Goal: Task Accomplishment & Management: Use online tool/utility

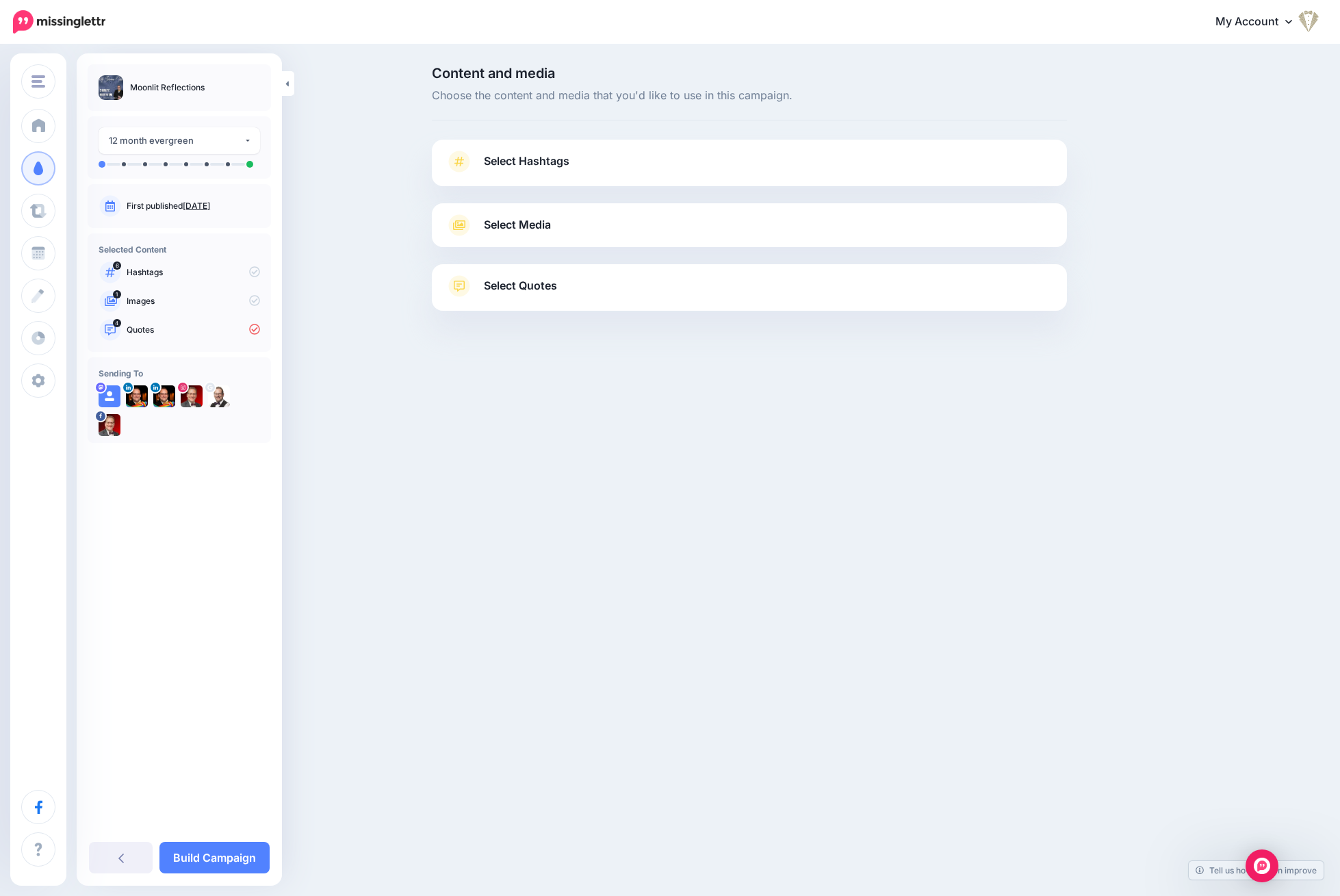
click at [556, 163] on span "Select Hashtags" at bounding box center [527, 161] width 86 height 18
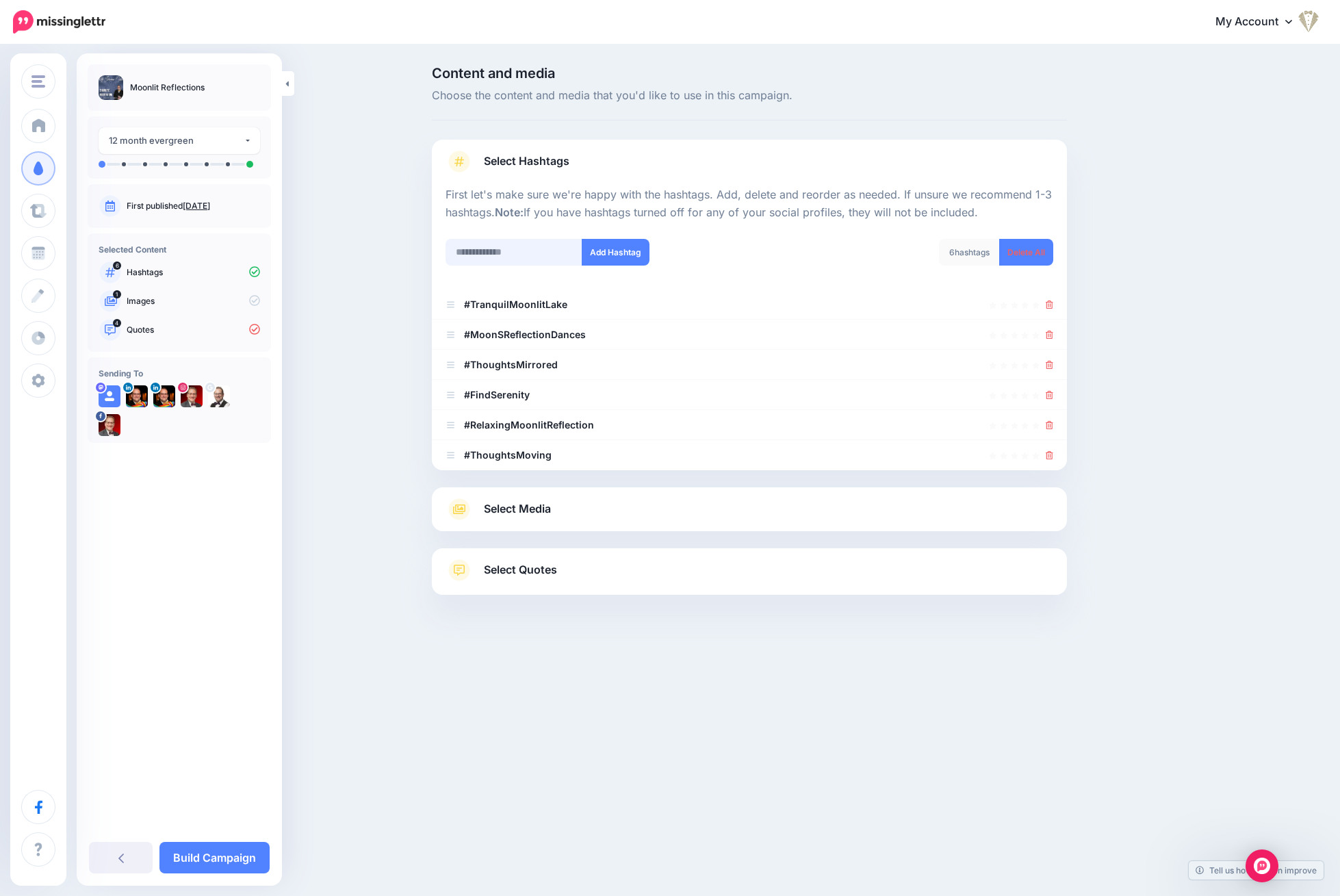
click at [492, 257] on input "text" at bounding box center [513, 252] width 137 height 27
type input "**********"
click at [610, 248] on button "Add Hashtag" at bounding box center [615, 252] width 68 height 27
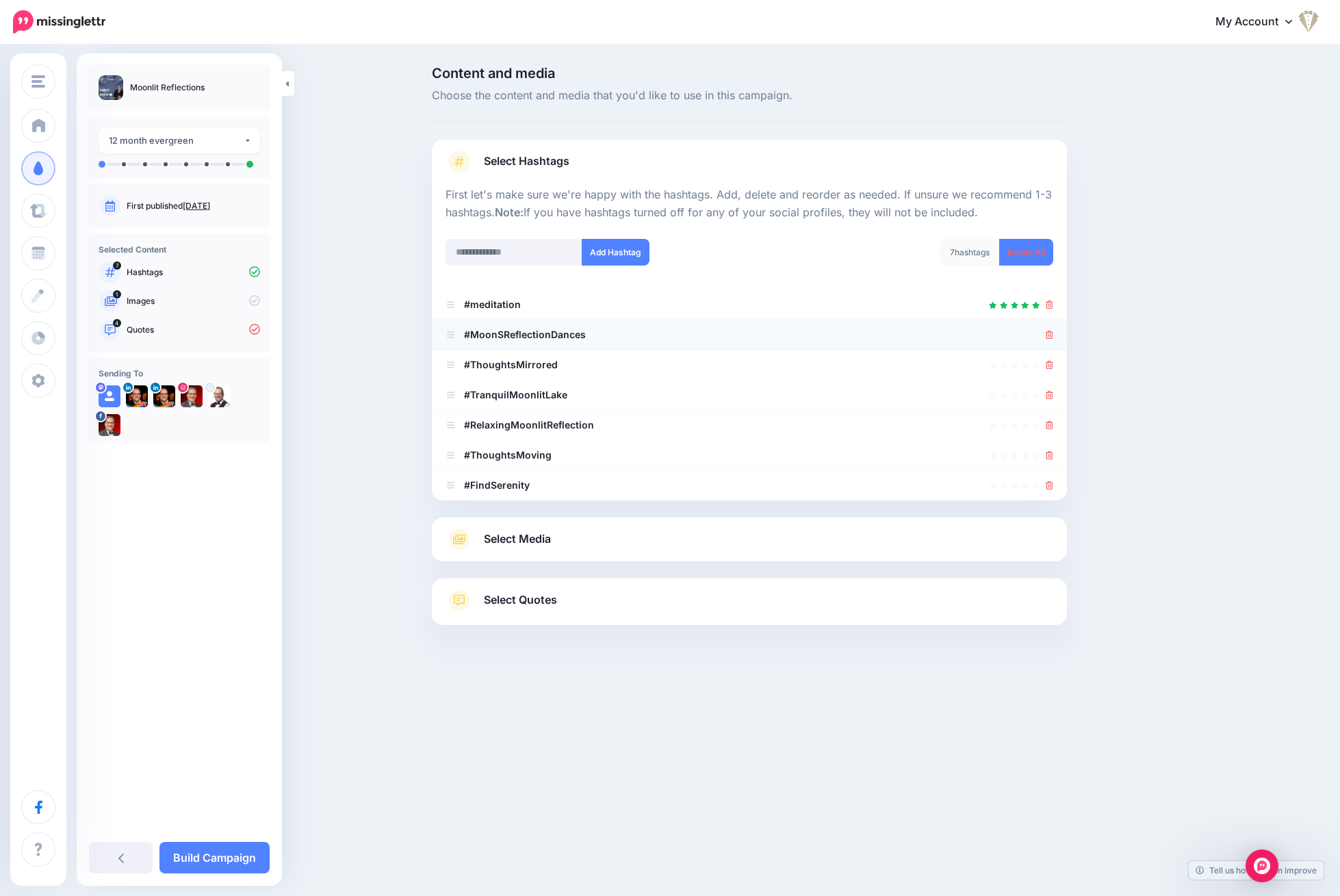
click at [1046, 329] on link at bounding box center [1049, 335] width 7 height 12
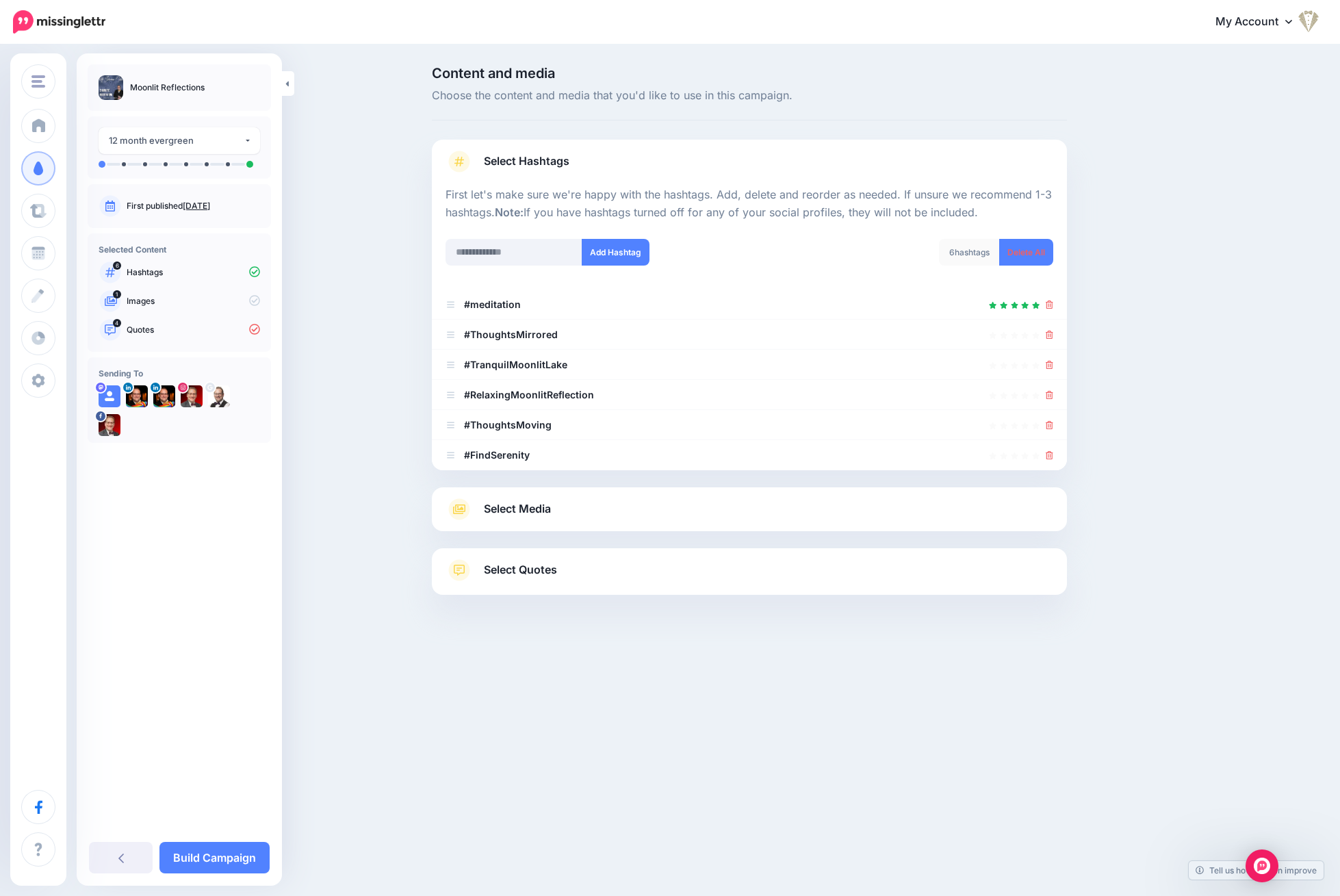
click at [1049, 330] on icon at bounding box center [1049, 334] width 7 height 8
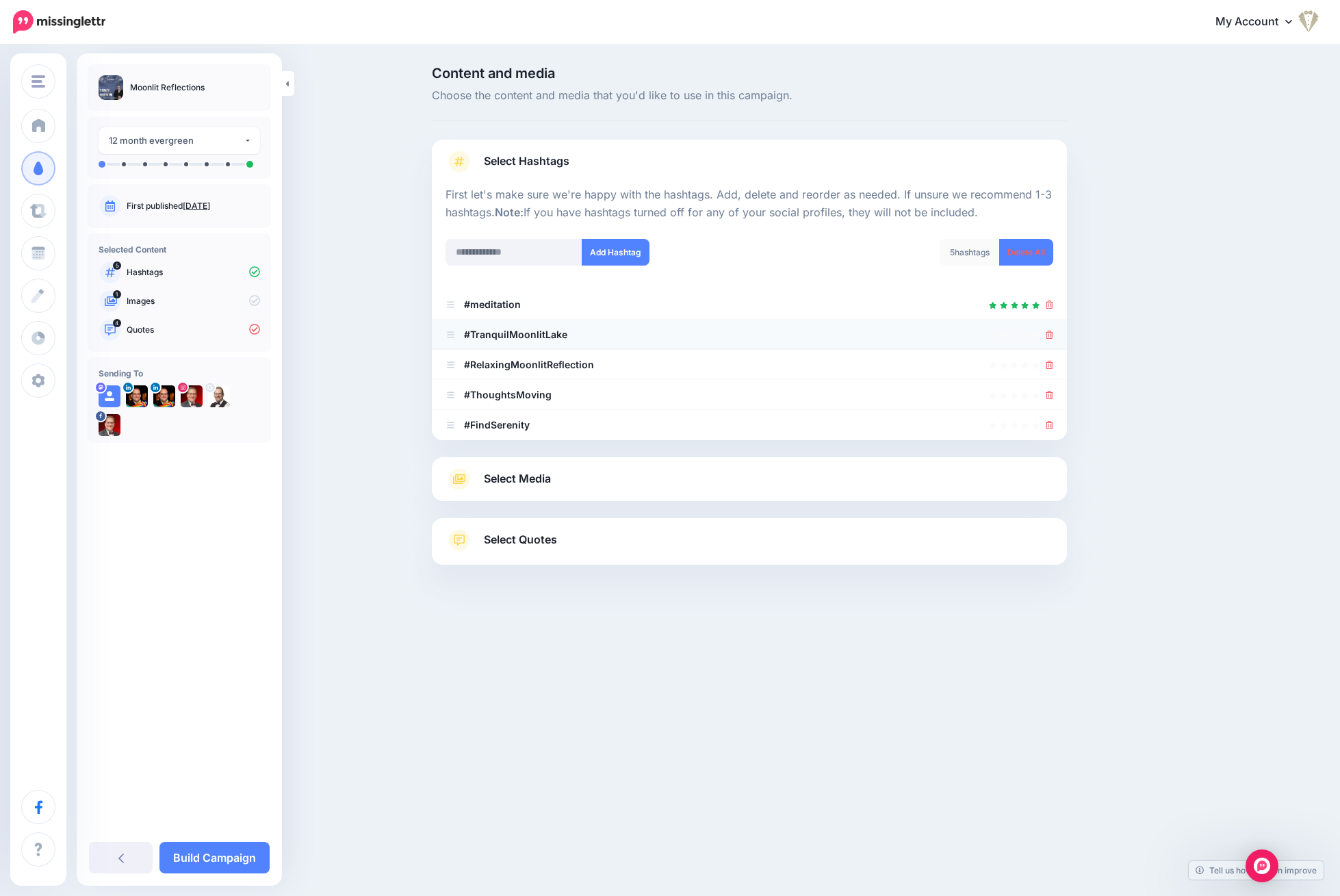
click at [1049, 330] on icon at bounding box center [1049, 334] width 7 height 8
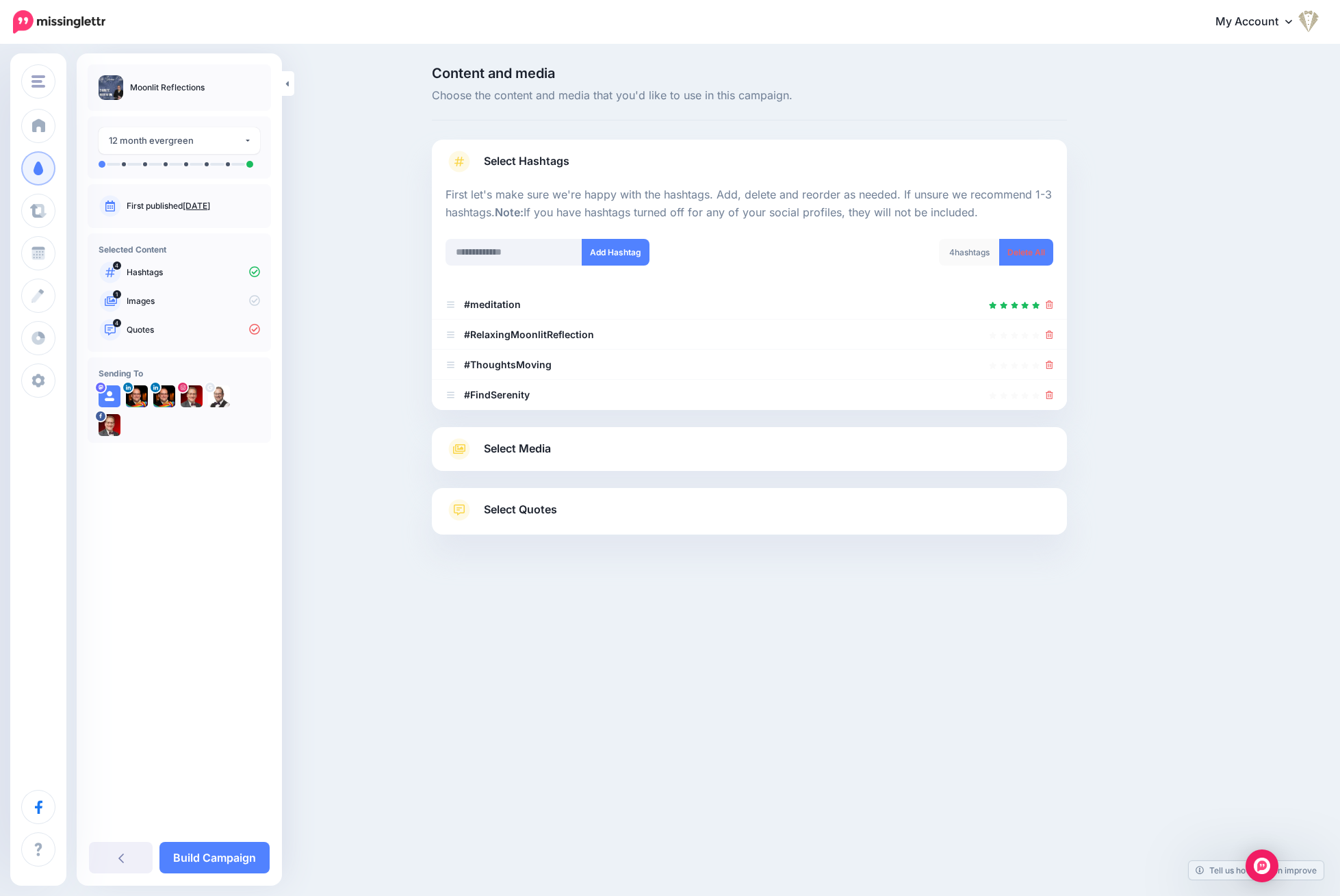
click at [1049, 330] on icon at bounding box center [1049, 334] width 7 height 8
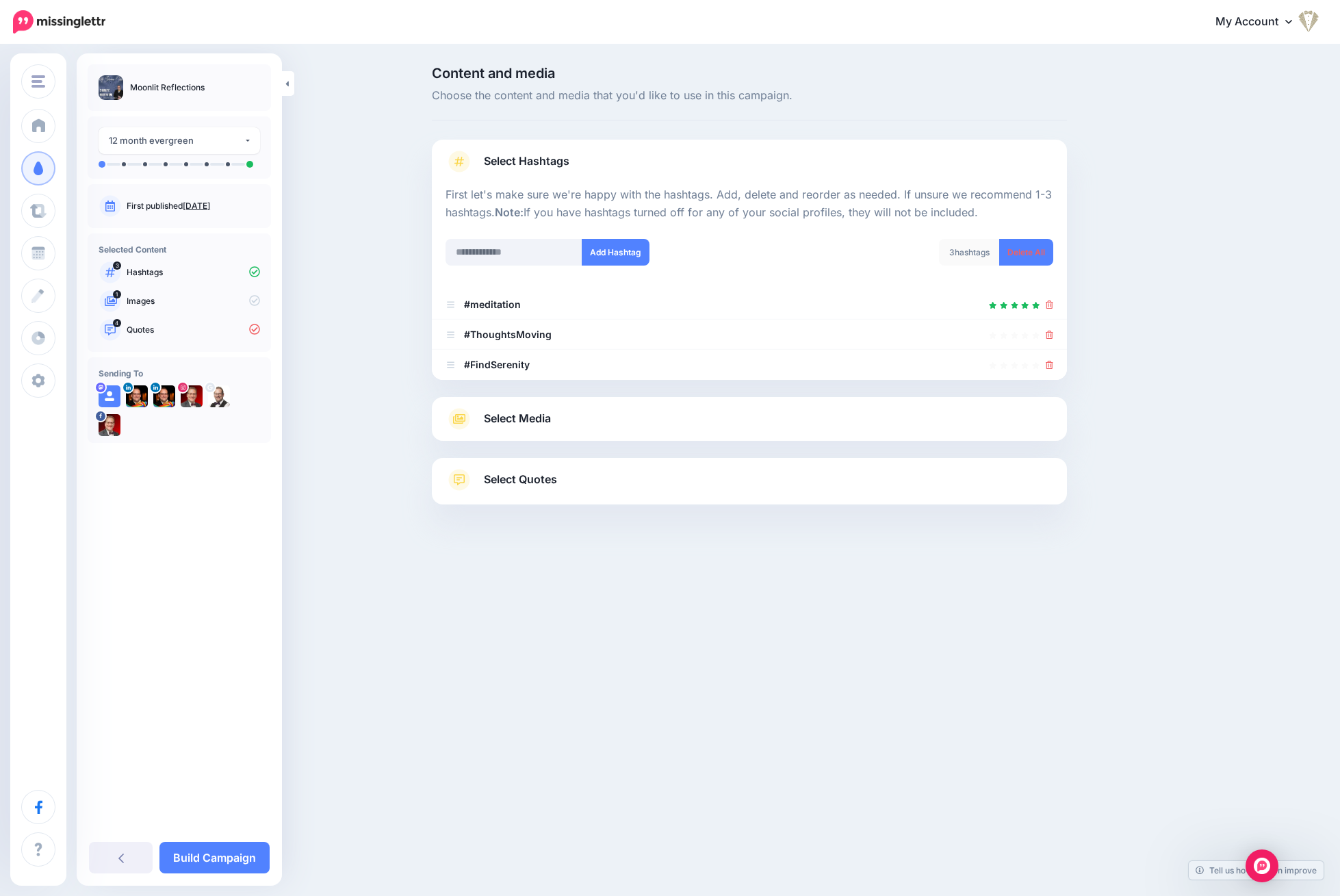
click at [1049, 330] on icon at bounding box center [1049, 334] width 7 height 8
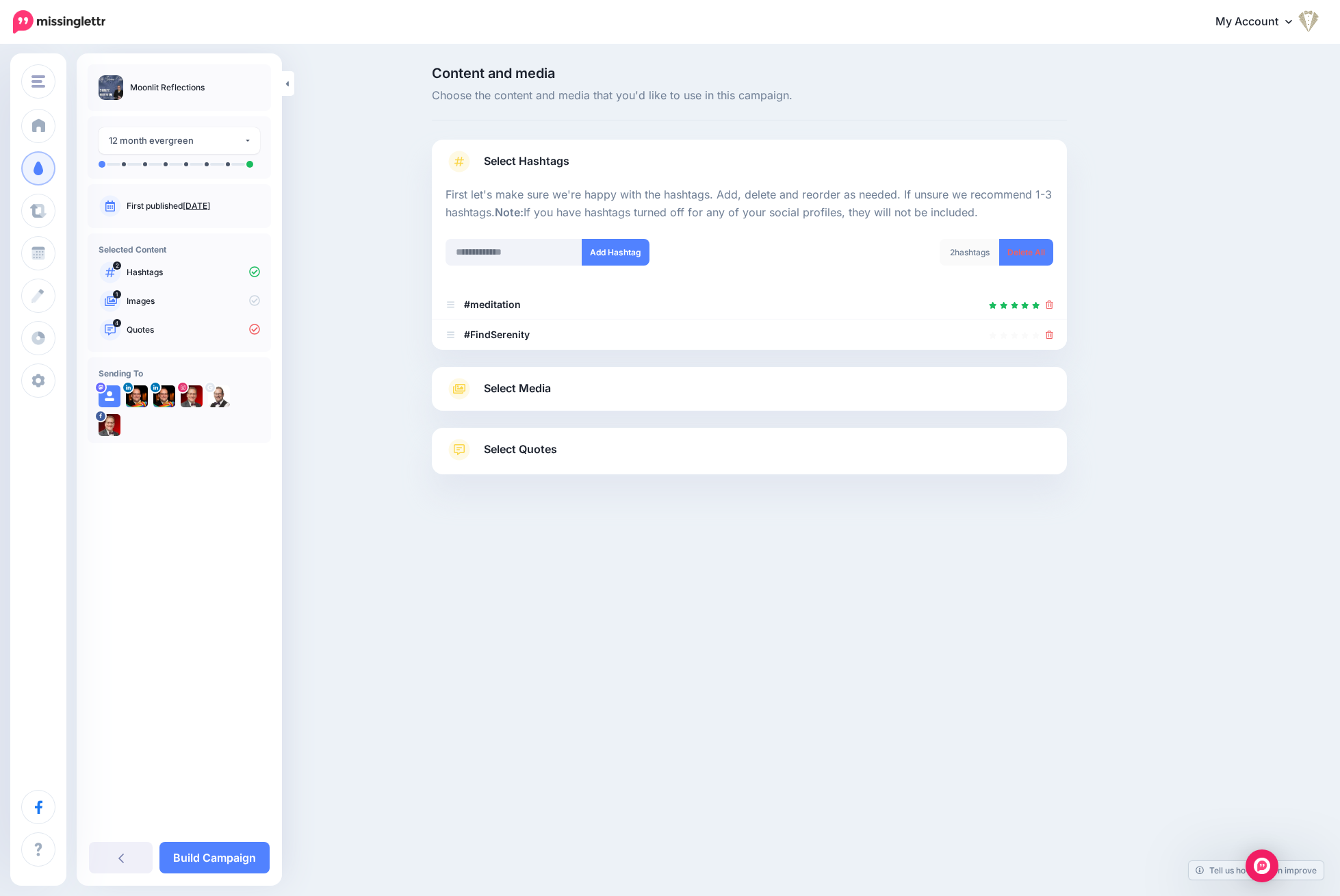
click at [657, 380] on link "Select Media" at bounding box center [749, 389] width 608 height 22
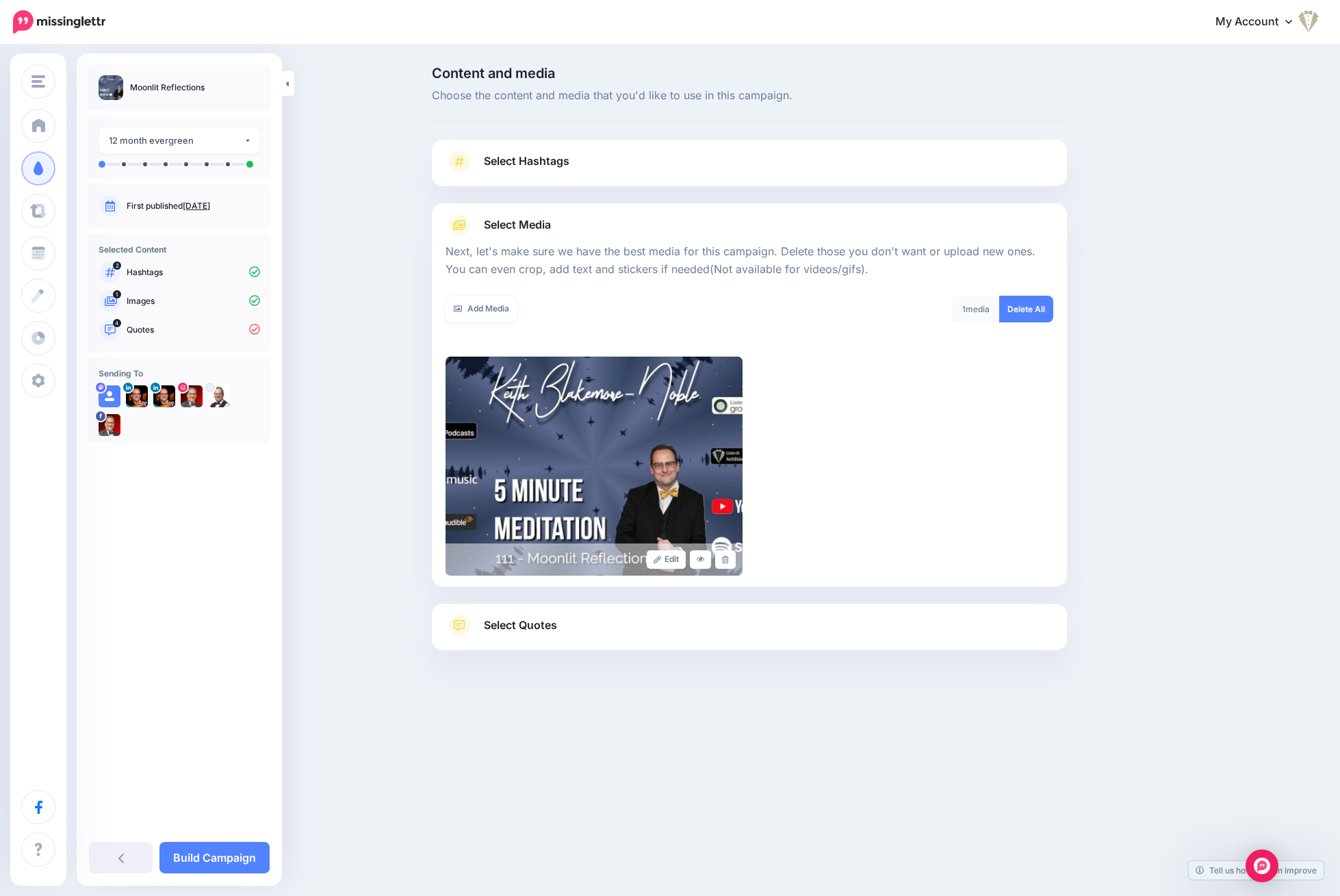
click at [524, 628] on span "Select Quotes" at bounding box center [520, 625] width 73 height 18
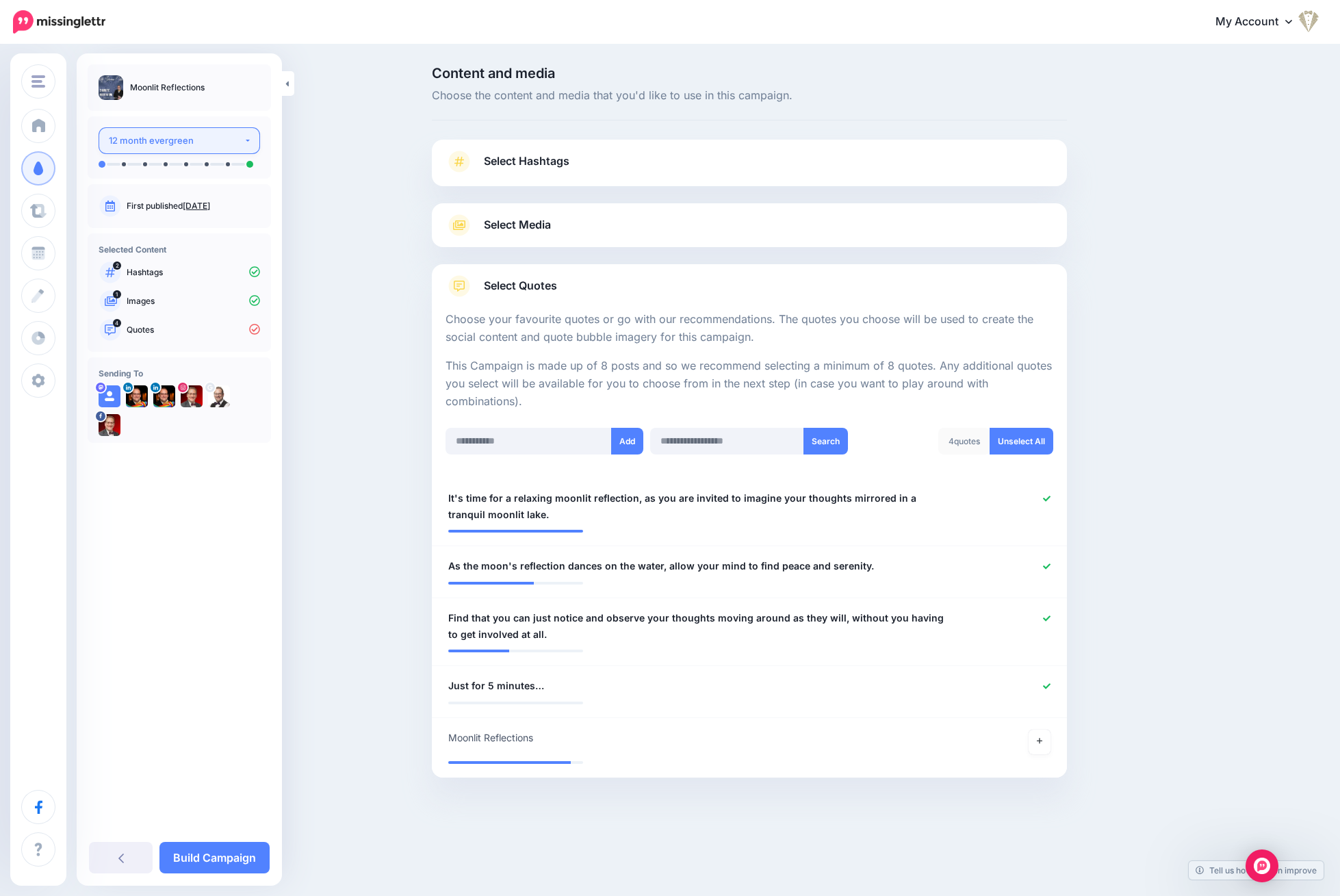
click at [116, 144] on div "12 month evergreen" at bounding box center [176, 140] width 134 height 16
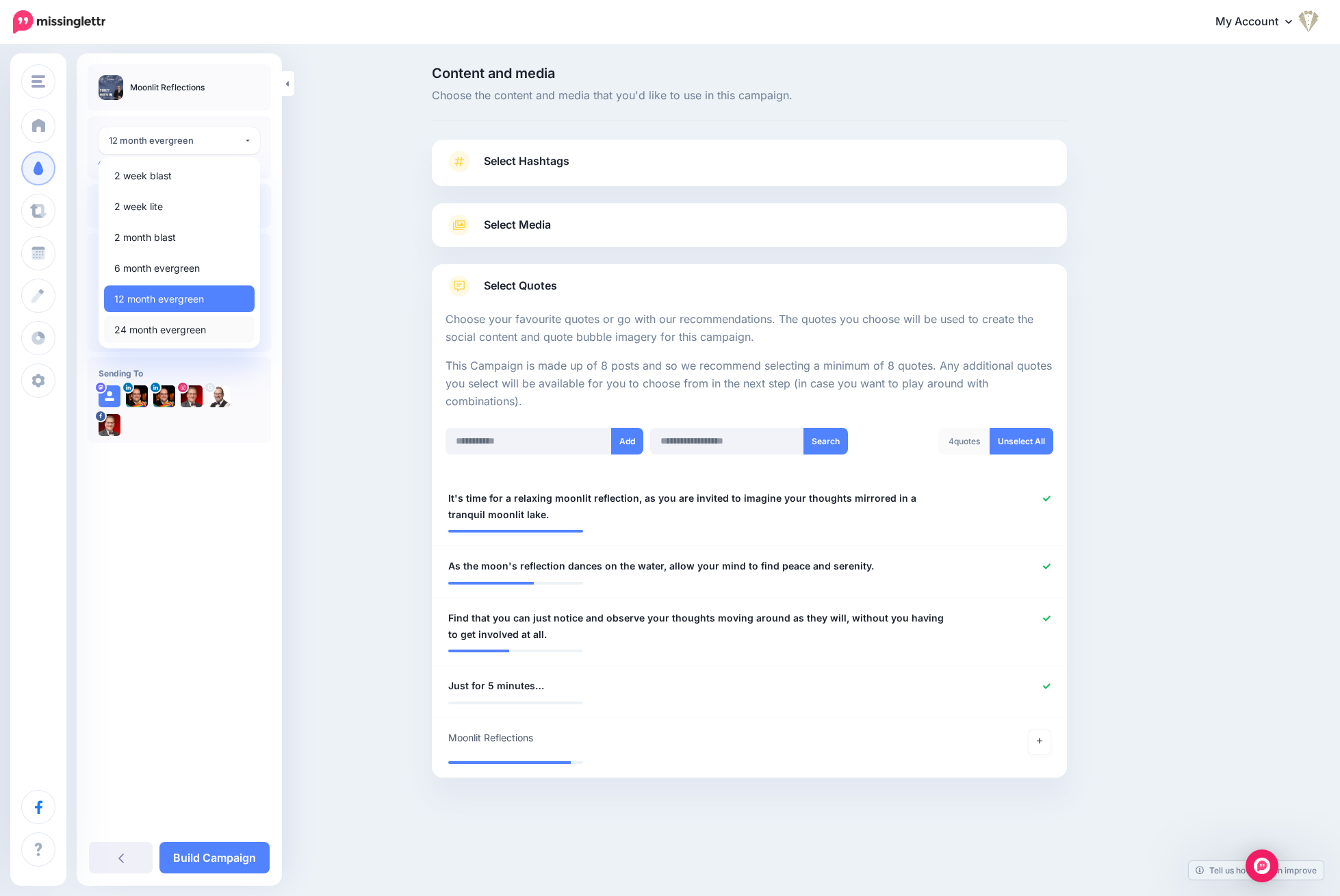
click at [174, 329] on span "24 month evergreen" at bounding box center [160, 329] width 92 height 16
select select "******"
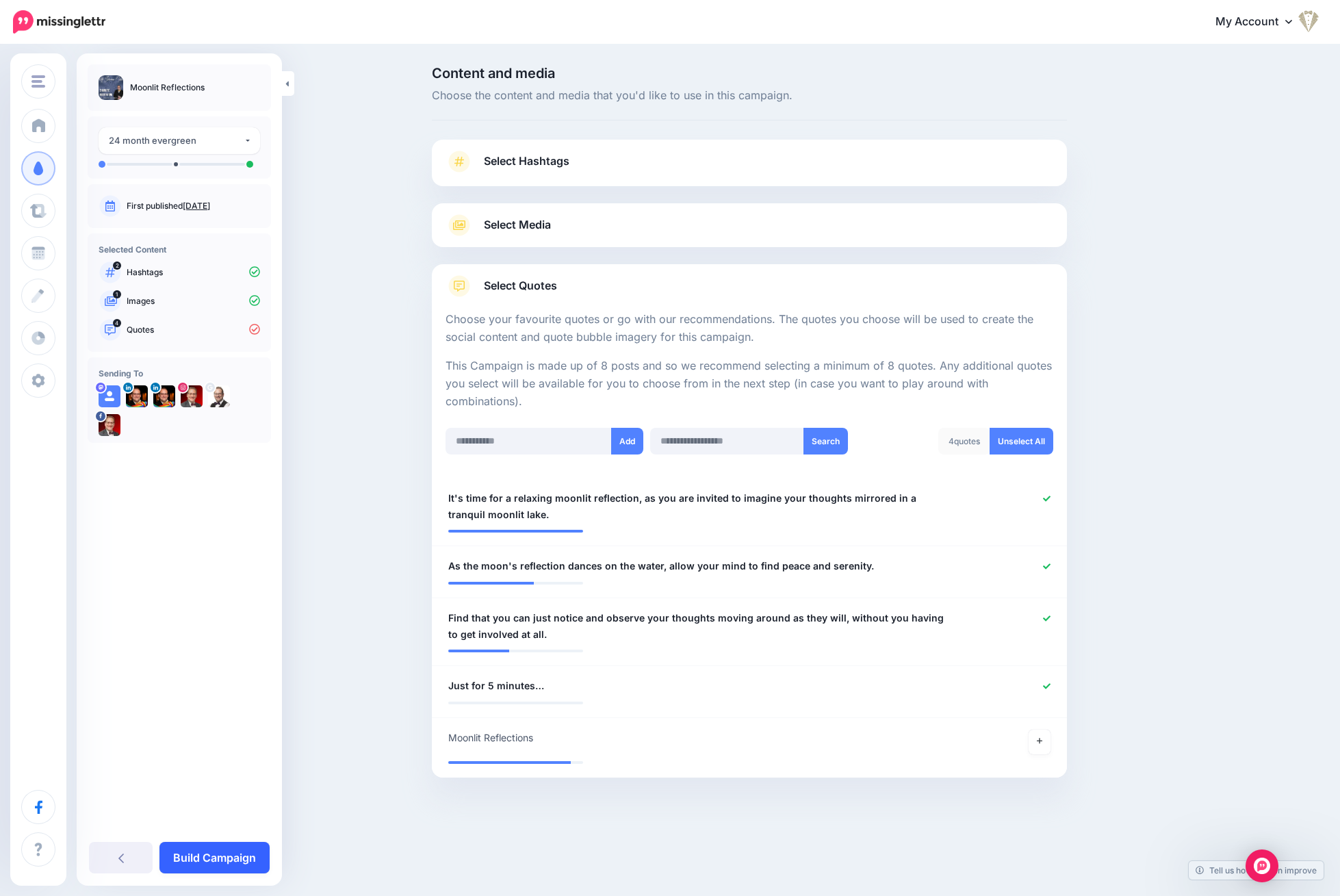
click at [234, 857] on link "Build Campaign" at bounding box center [214, 857] width 110 height 32
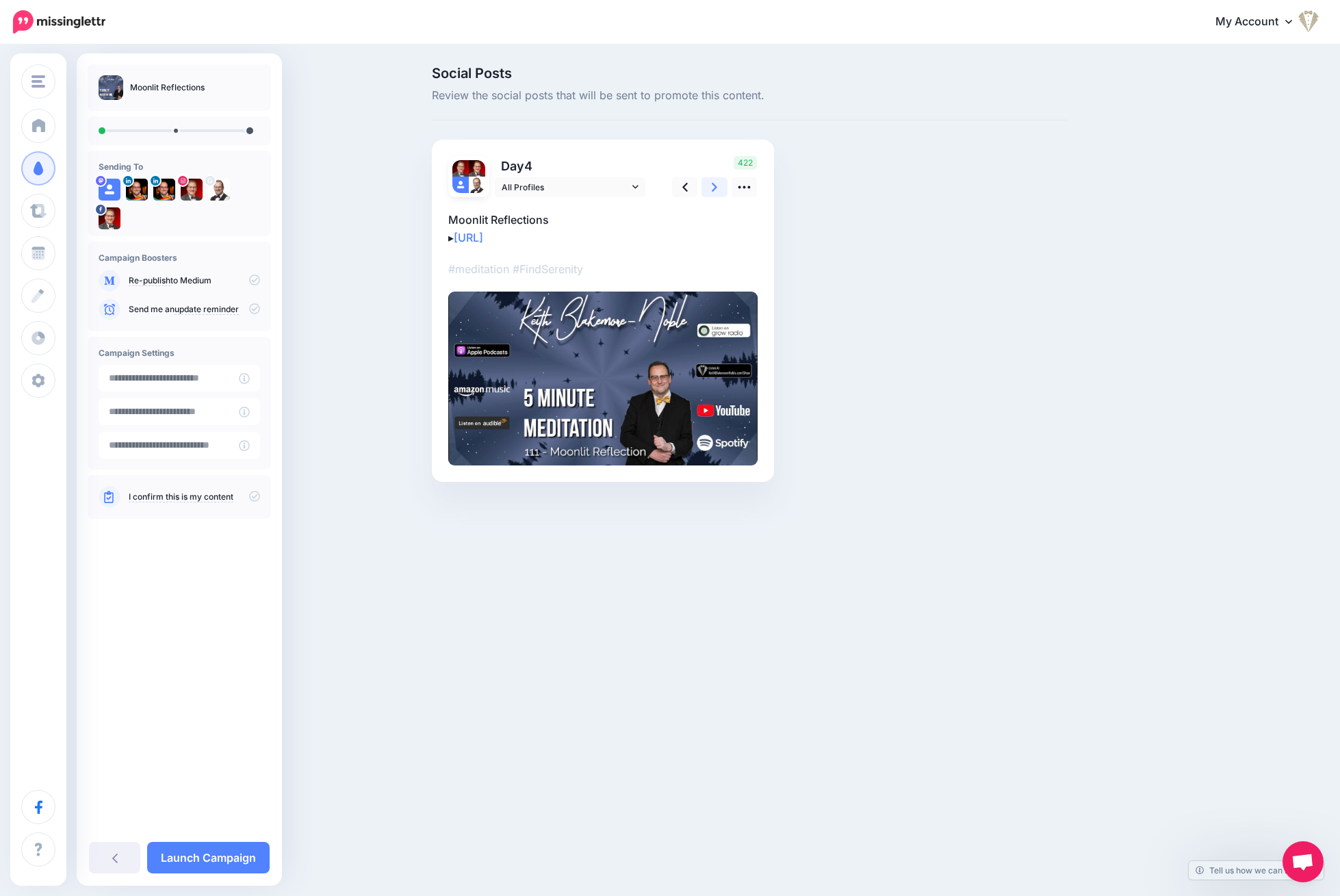
click at [722, 190] on link at bounding box center [714, 187] width 26 height 20
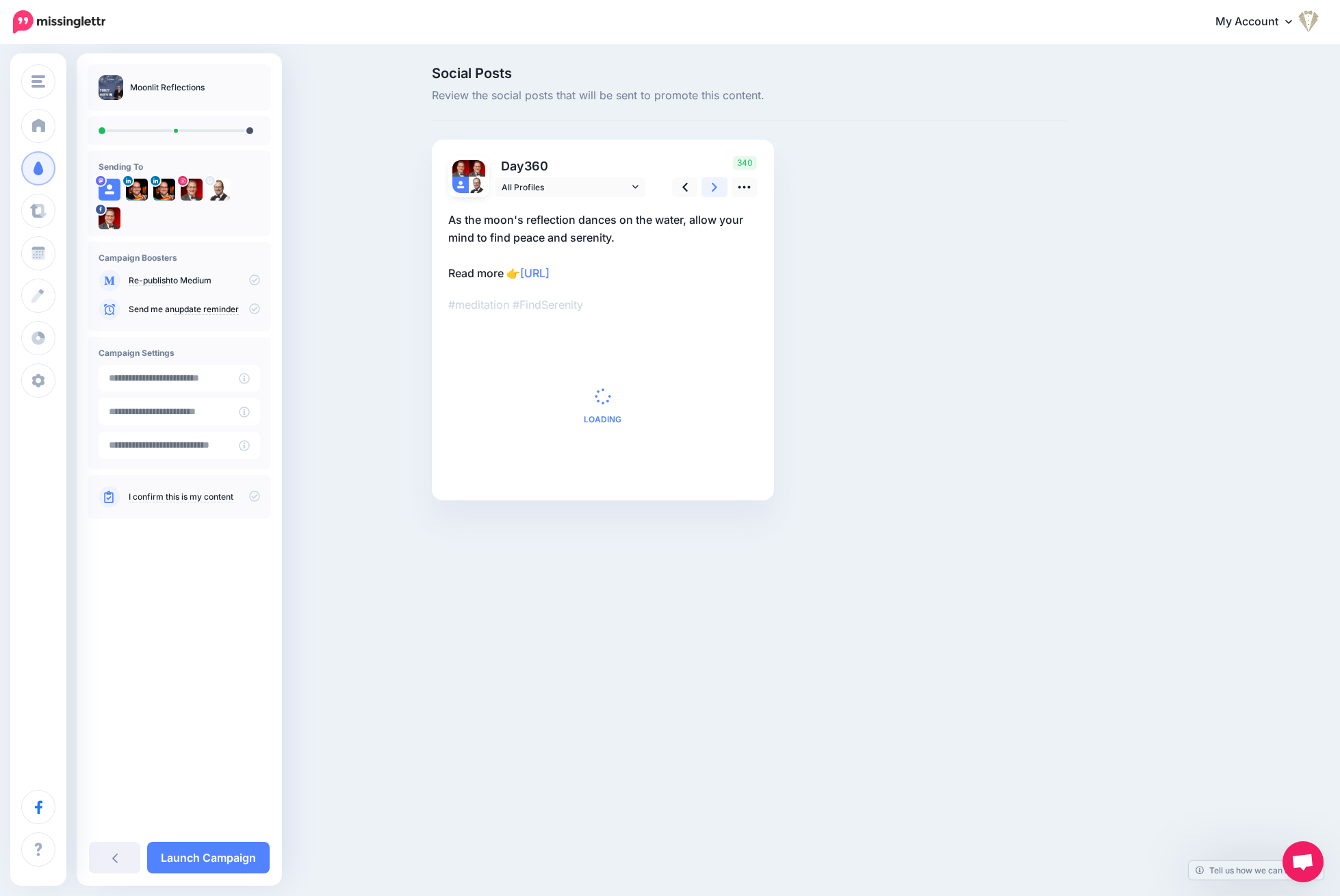
click at [722, 190] on link at bounding box center [714, 187] width 26 height 20
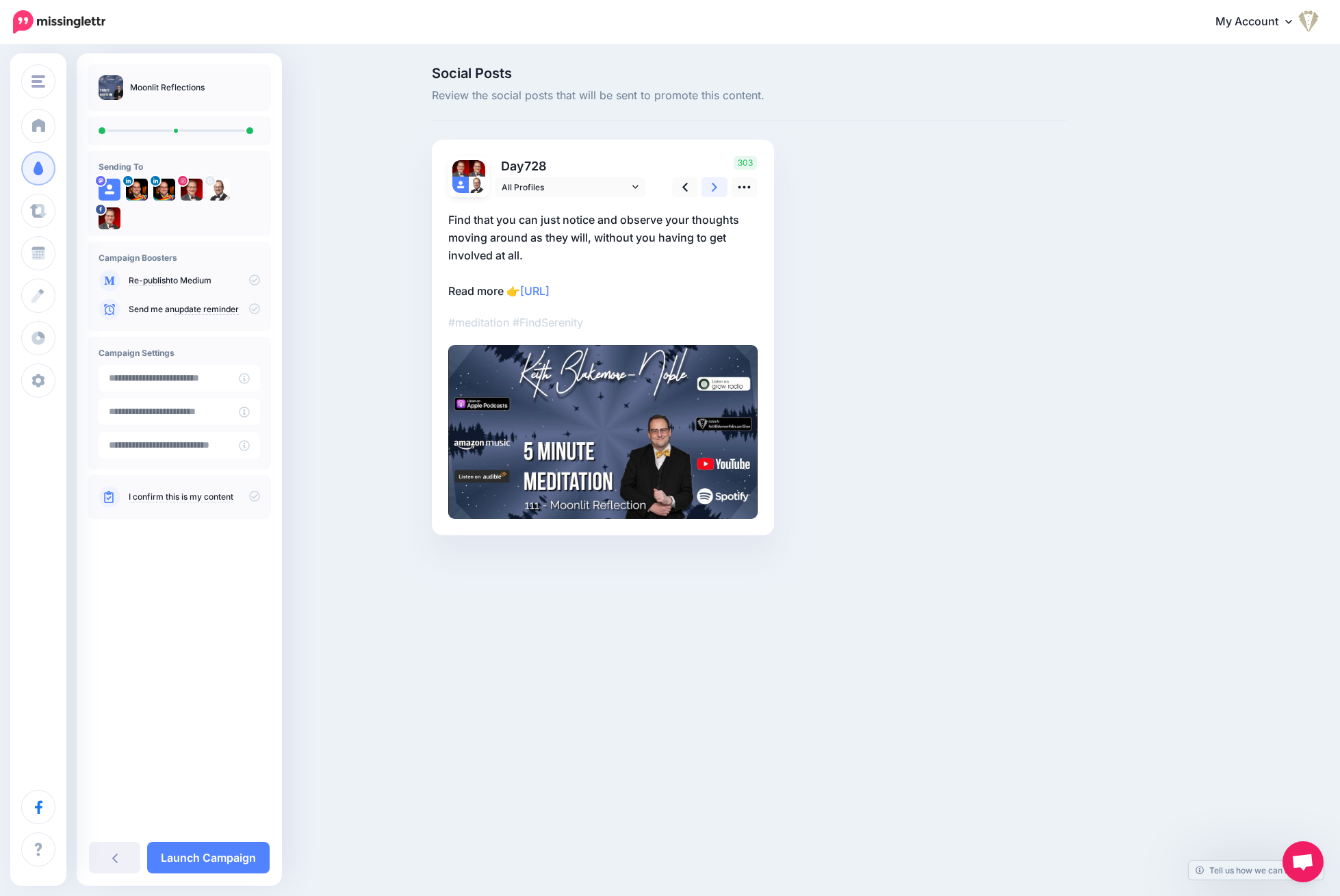
click at [722, 190] on link at bounding box center [714, 187] width 26 height 20
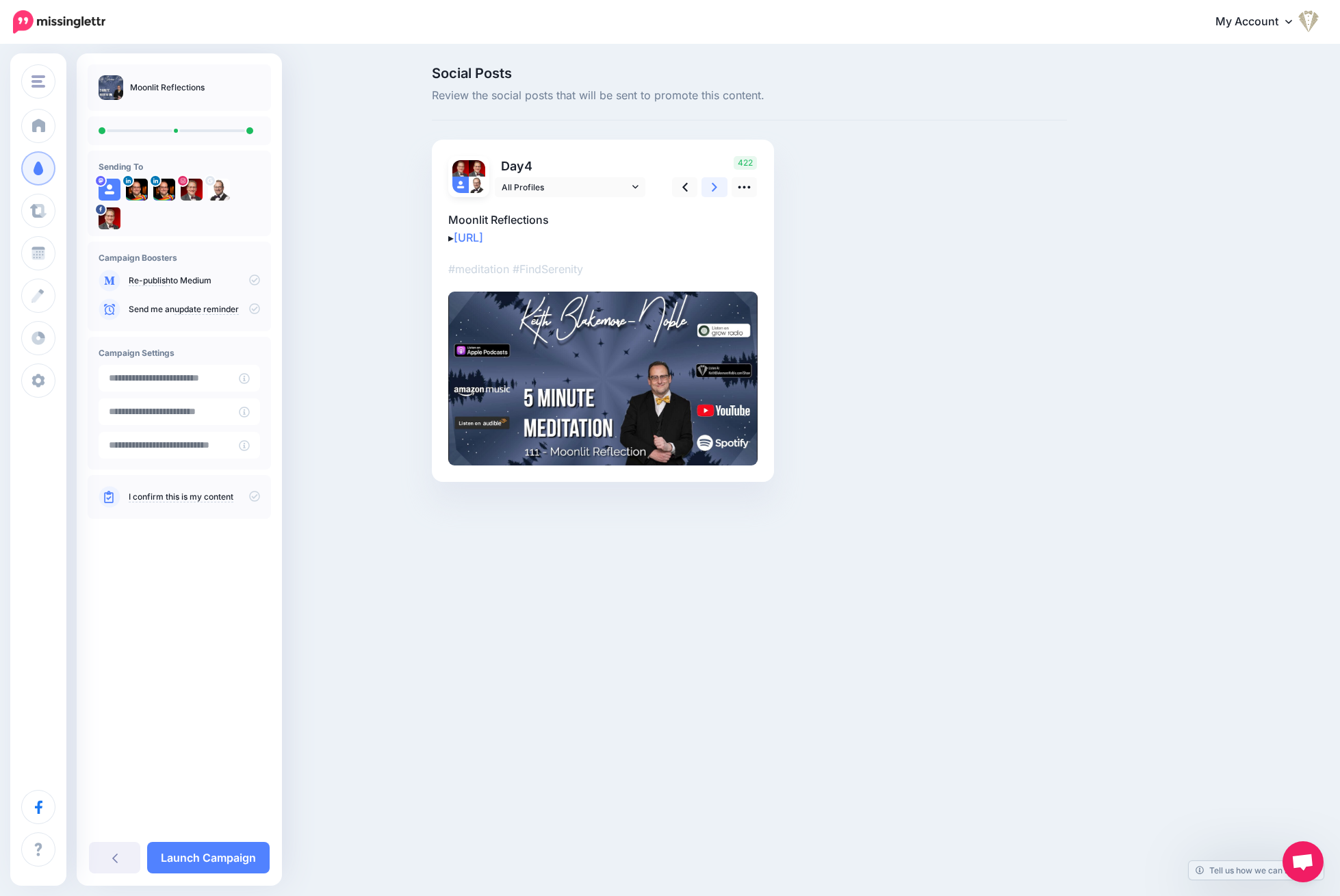
click at [722, 190] on link at bounding box center [714, 187] width 26 height 20
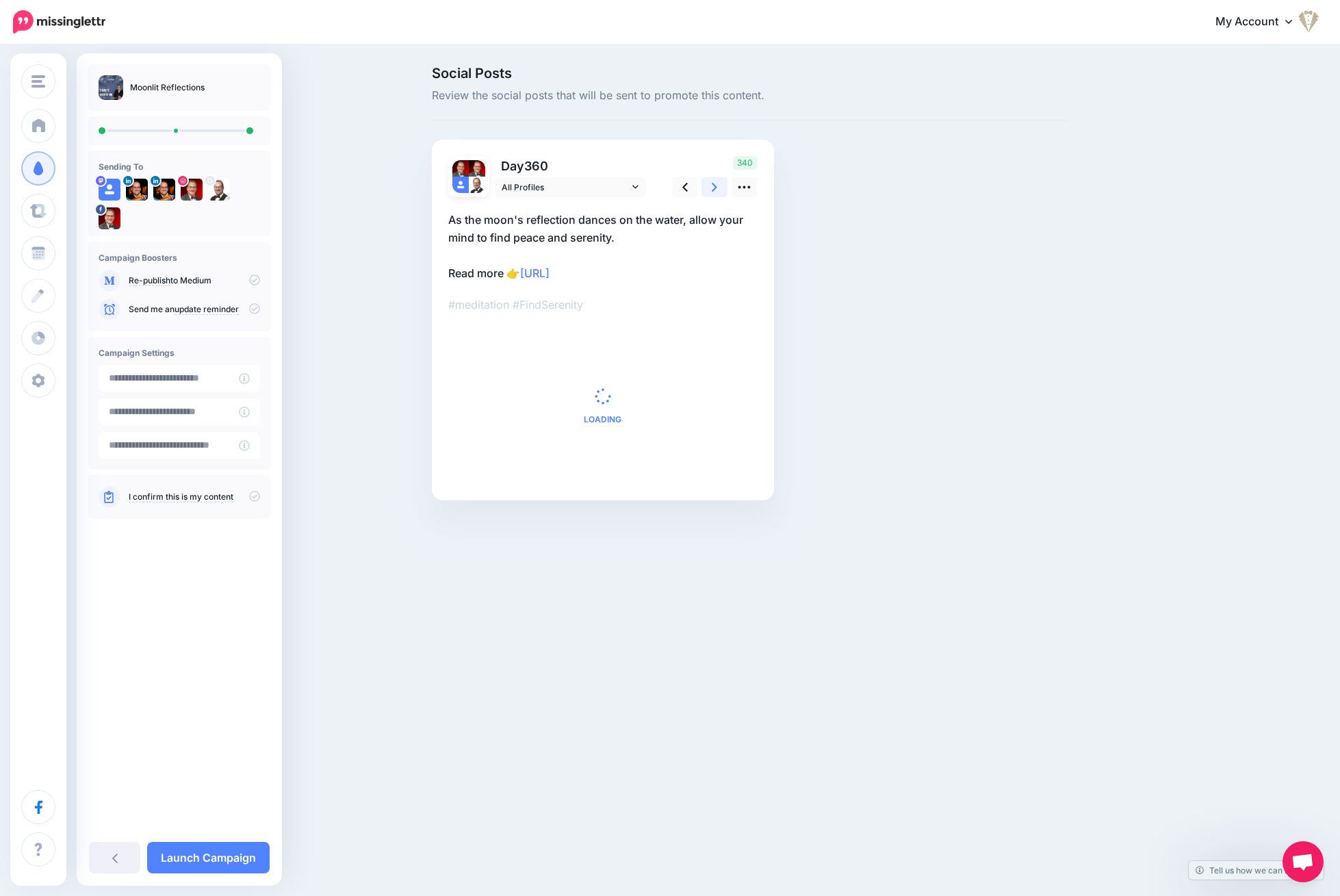
click at [722, 190] on link at bounding box center [714, 187] width 26 height 20
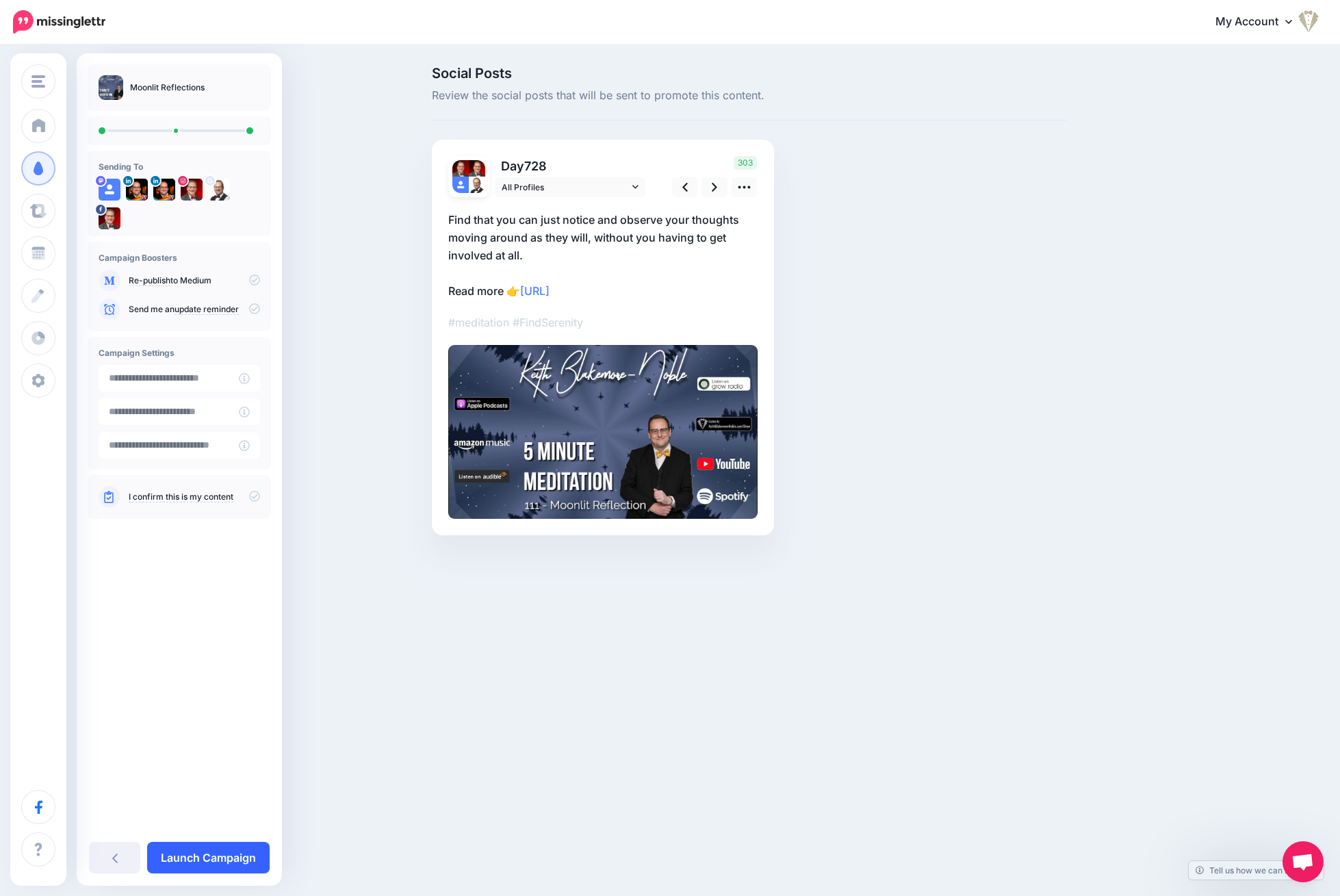
click at [221, 852] on link "Launch Campaign" at bounding box center [208, 857] width 123 height 32
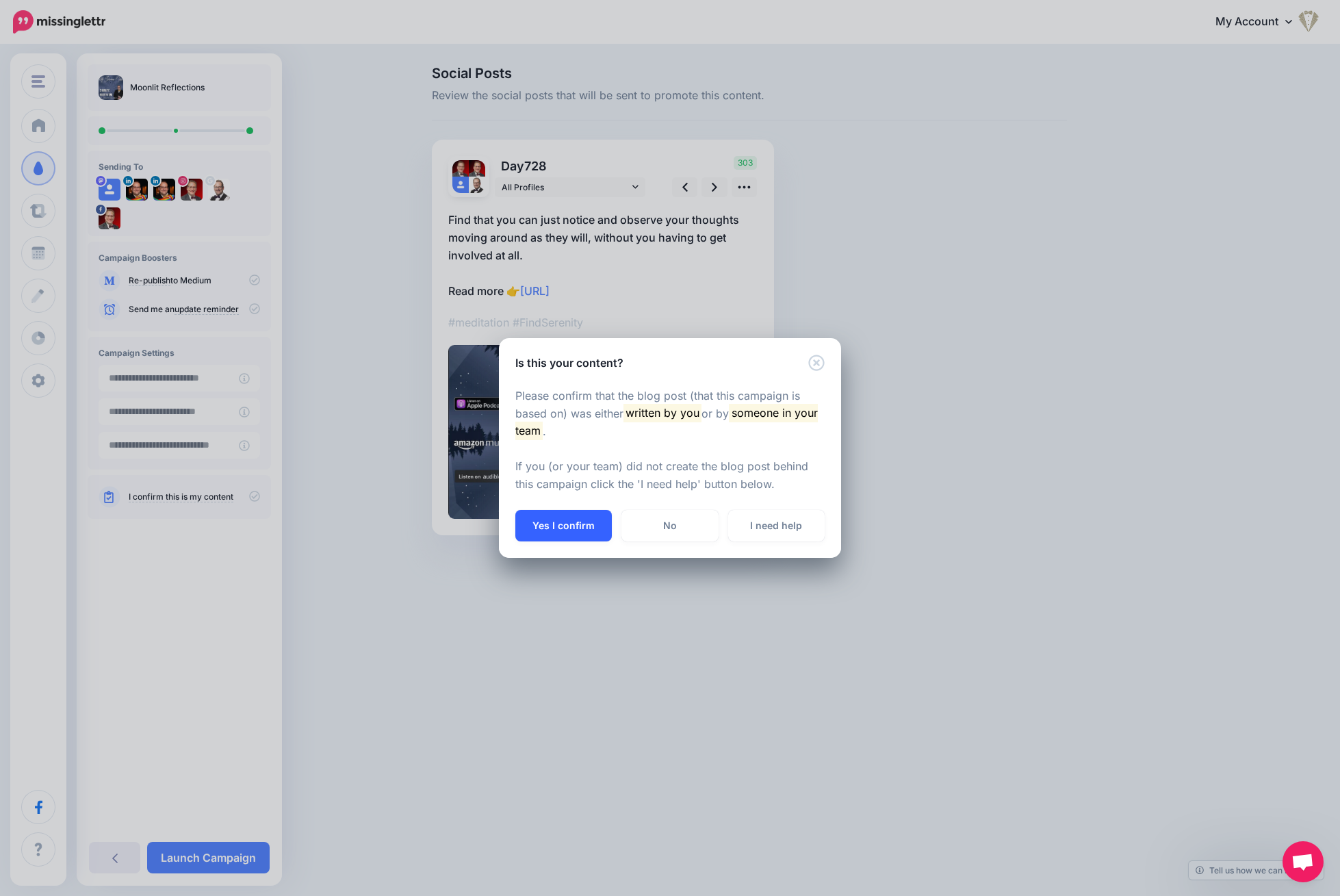
click at [570, 523] on button "Yes I confirm" at bounding box center [564, 525] width 97 height 32
